Goal: Information Seeking & Learning: Check status

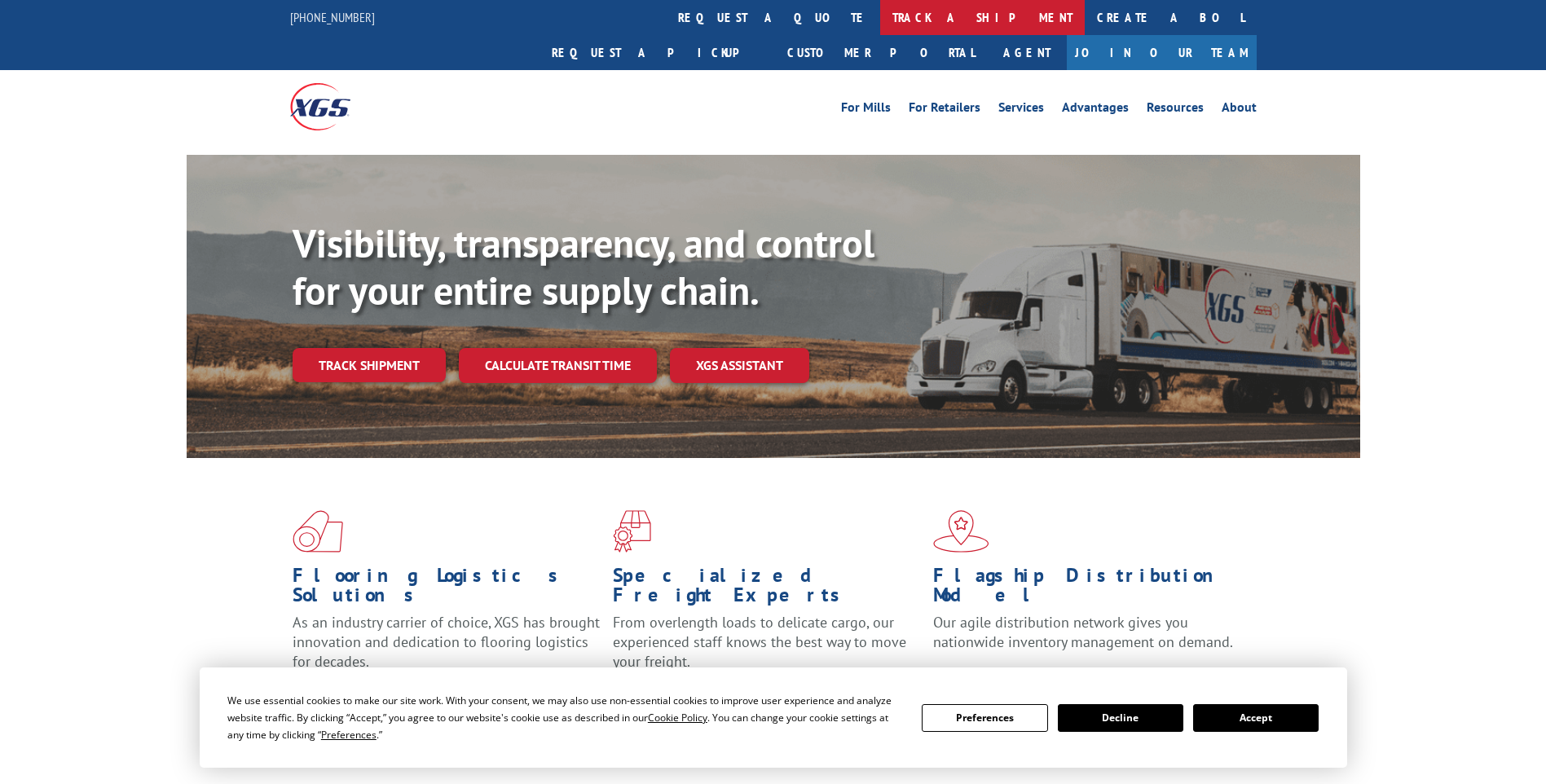
click at [880, 11] on link "track a shipment" at bounding box center [983, 18] width 205 height 35
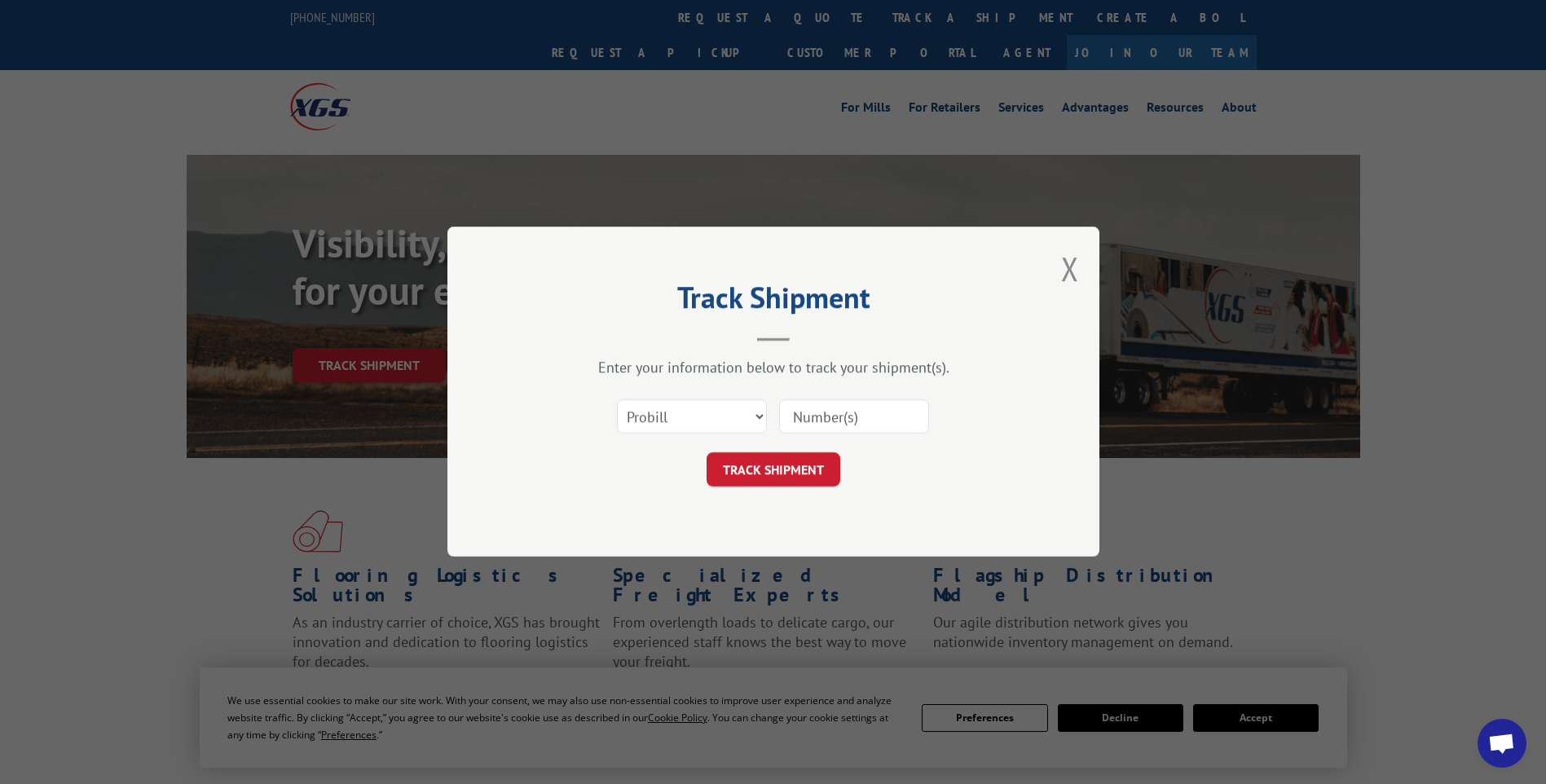
click at [849, 419] on input at bounding box center [854, 416] width 150 height 34
type input "17480021"
click at [782, 468] on button "TRACK SHIPMENT" at bounding box center [773, 470] width 134 height 34
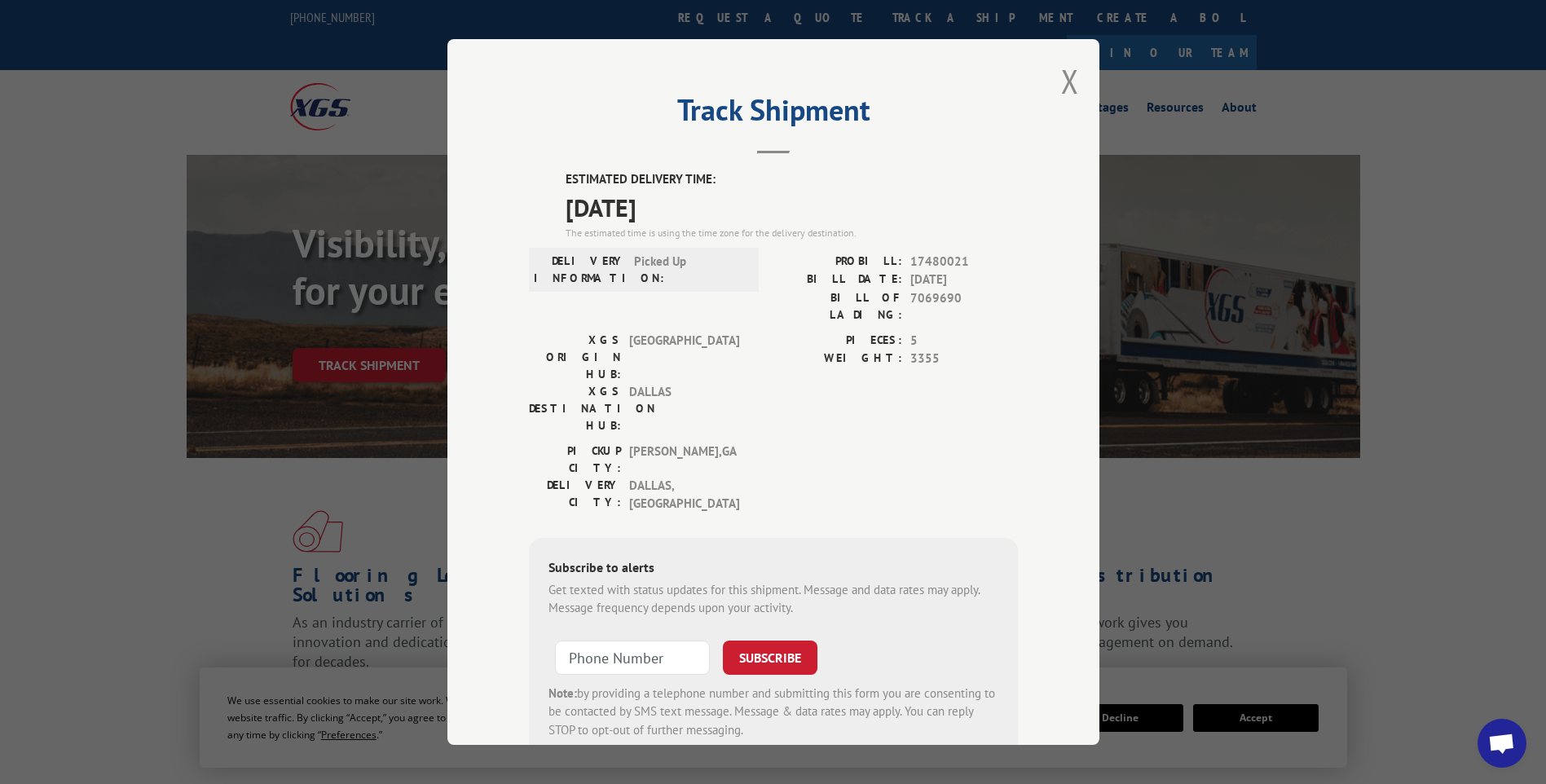
drag, startPoint x: 1066, startPoint y: 82, endPoint x: 1221, endPoint y: 15, distance: 168.9
click at [1066, 82] on button "Close modal" at bounding box center [1070, 81] width 18 height 43
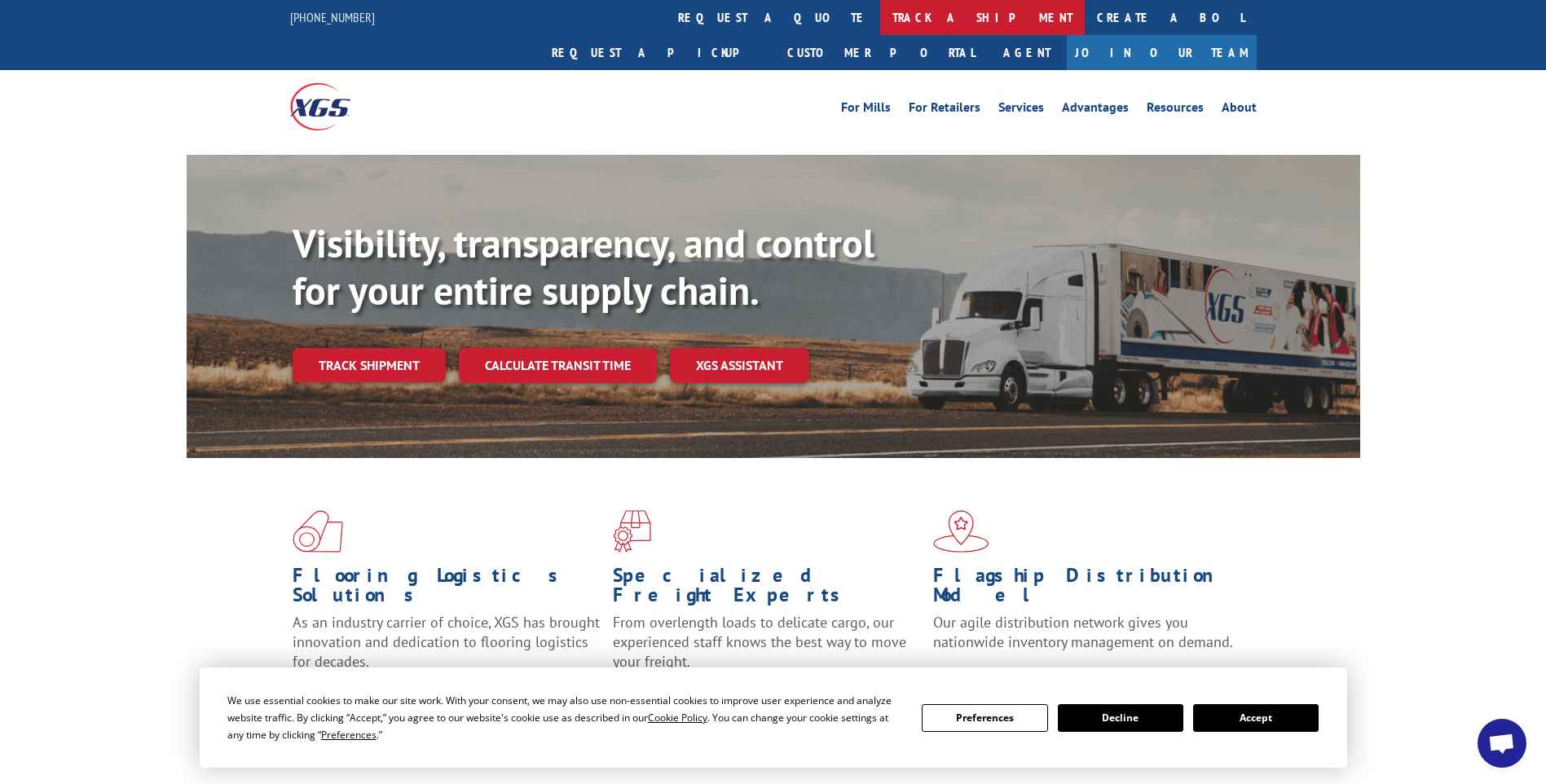
click at [880, 11] on link "track a shipment" at bounding box center [983, 18] width 205 height 35
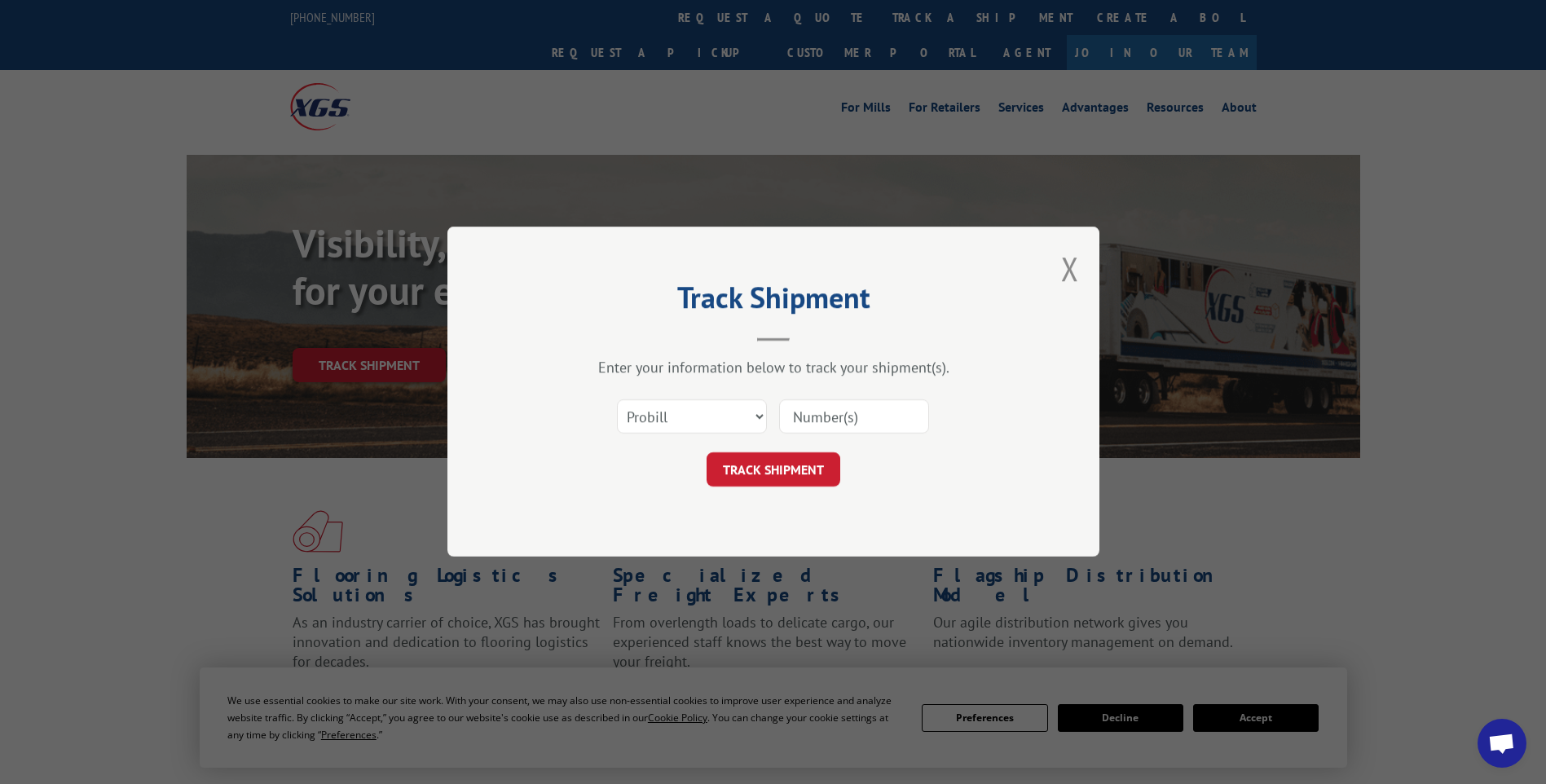
click at [852, 405] on input at bounding box center [854, 416] width 150 height 34
type input "16398326"
click at [778, 459] on button "TRACK SHIPMENT" at bounding box center [773, 470] width 134 height 34
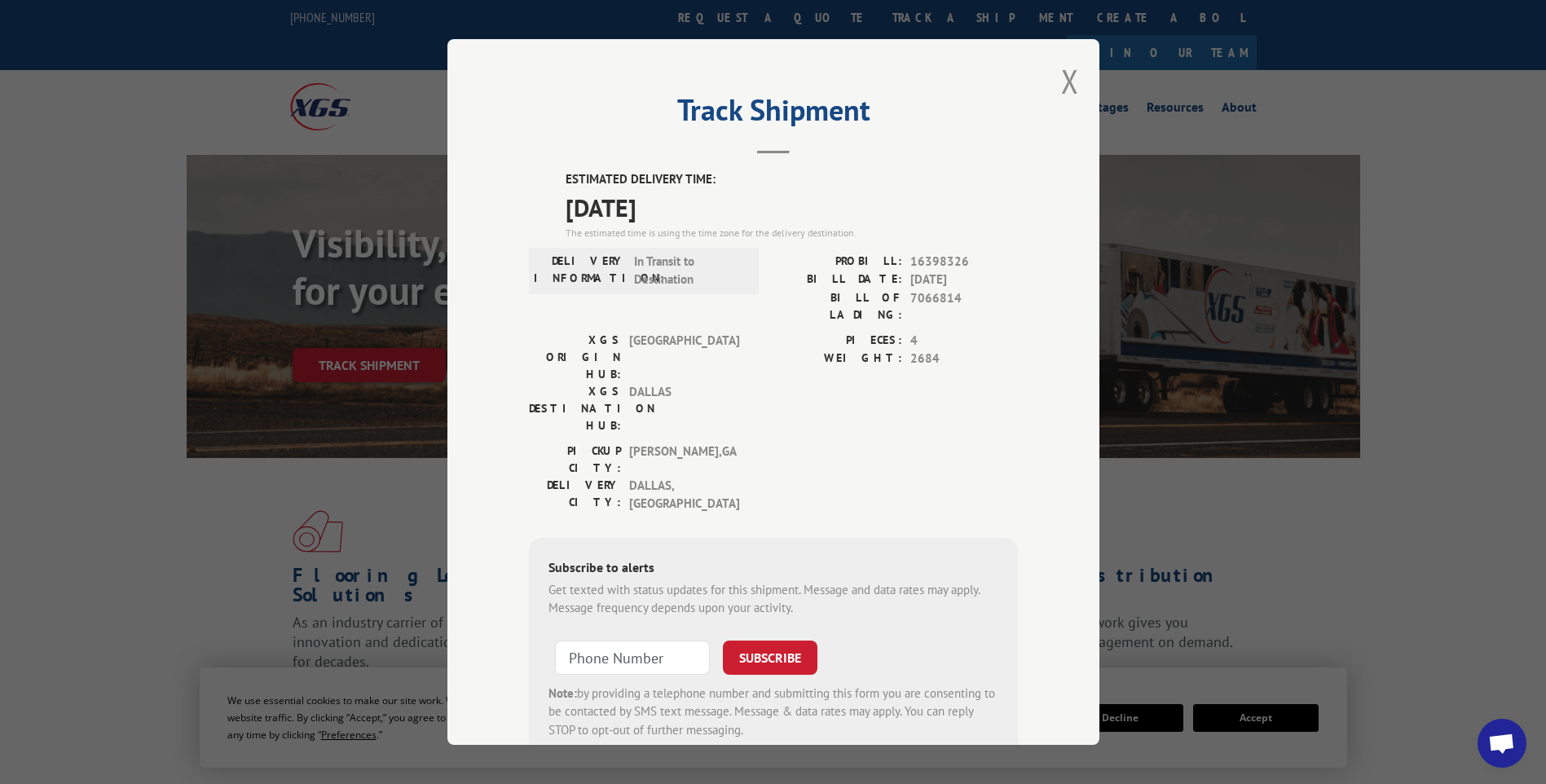
drag, startPoint x: 1072, startPoint y: 81, endPoint x: 1266, endPoint y: 71, distance: 194.3
click at [1072, 81] on button "Close modal" at bounding box center [1070, 81] width 18 height 43
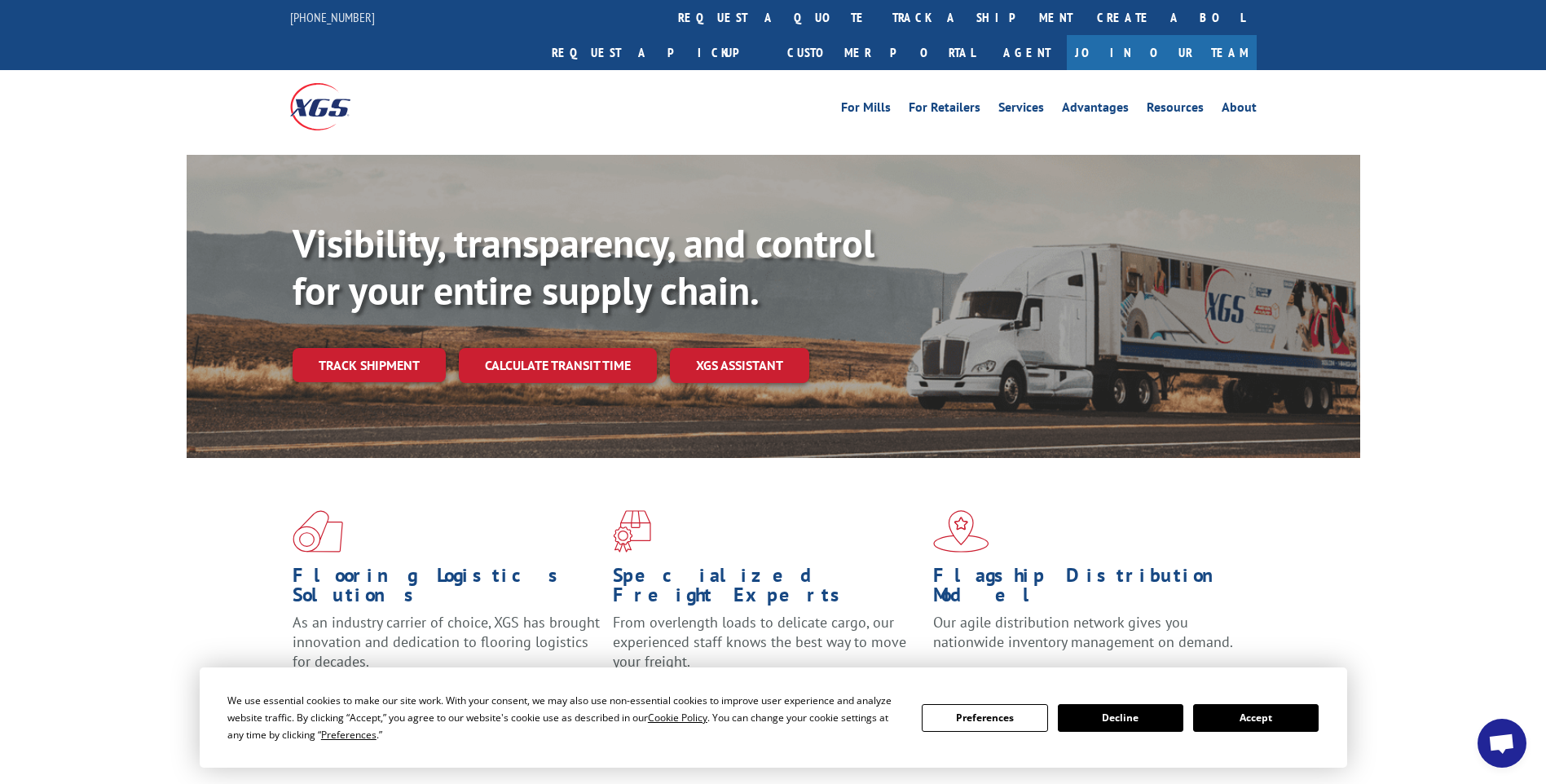
click at [1262, 730] on div "We use essential cookies to make our site work. With your consent, we may also …" at bounding box center [773, 717] width 1091 height 51
click at [1276, 713] on button "Accept" at bounding box center [1255, 717] width 125 height 28
